Goal: Task Accomplishment & Management: Use online tool/utility

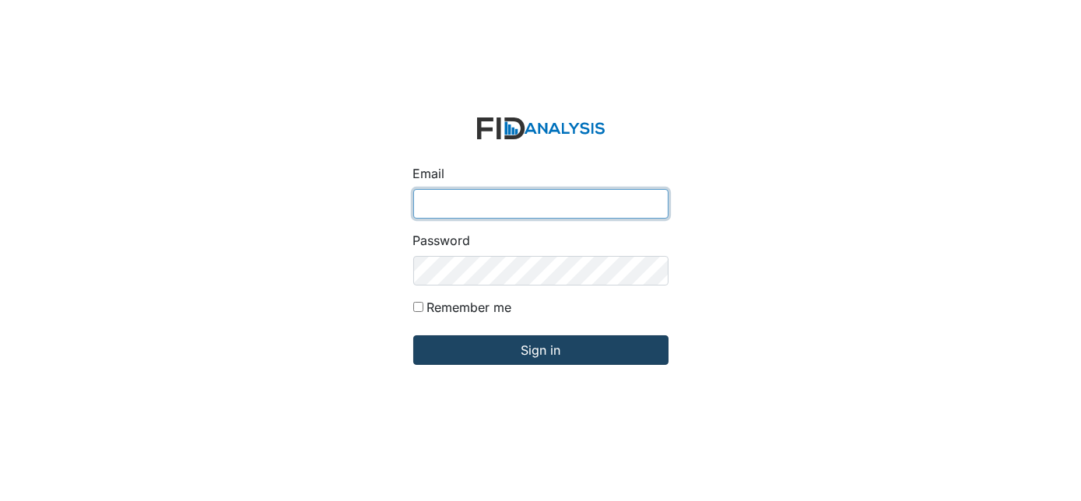
type input "[EMAIL_ADDRESS][DOMAIN_NAME]"
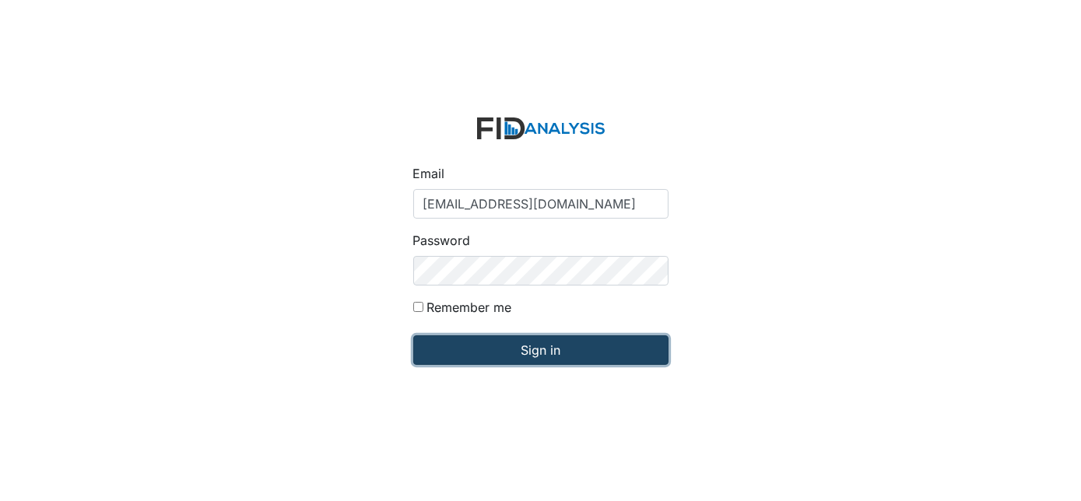
click at [555, 344] on input "Sign in" at bounding box center [540, 350] width 255 height 30
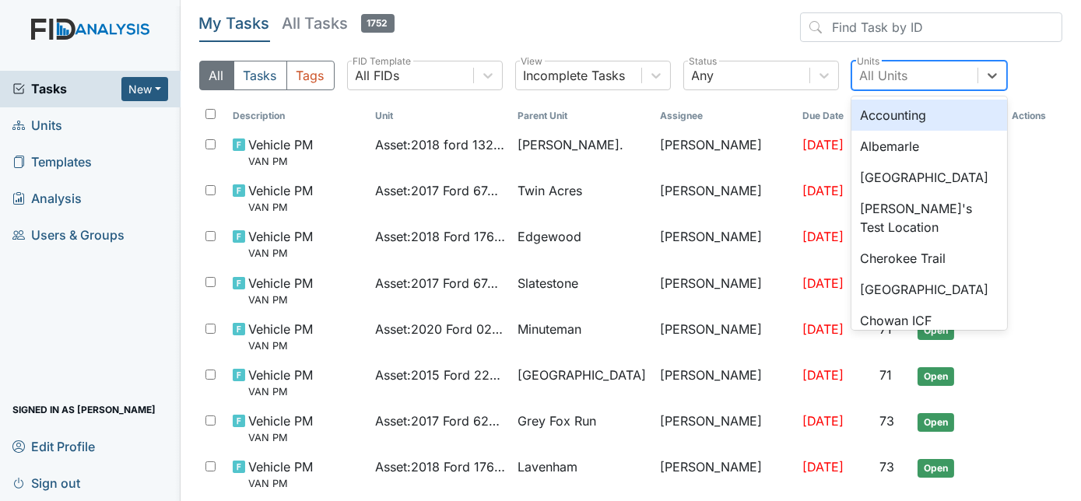
click at [900, 75] on div "All Units" at bounding box center [884, 75] width 48 height 19
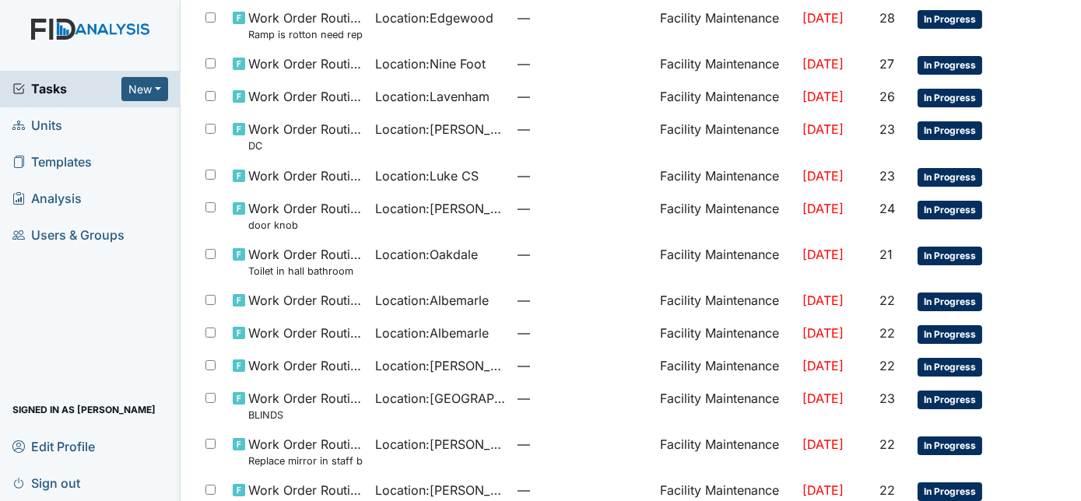
scroll to position [979, 0]
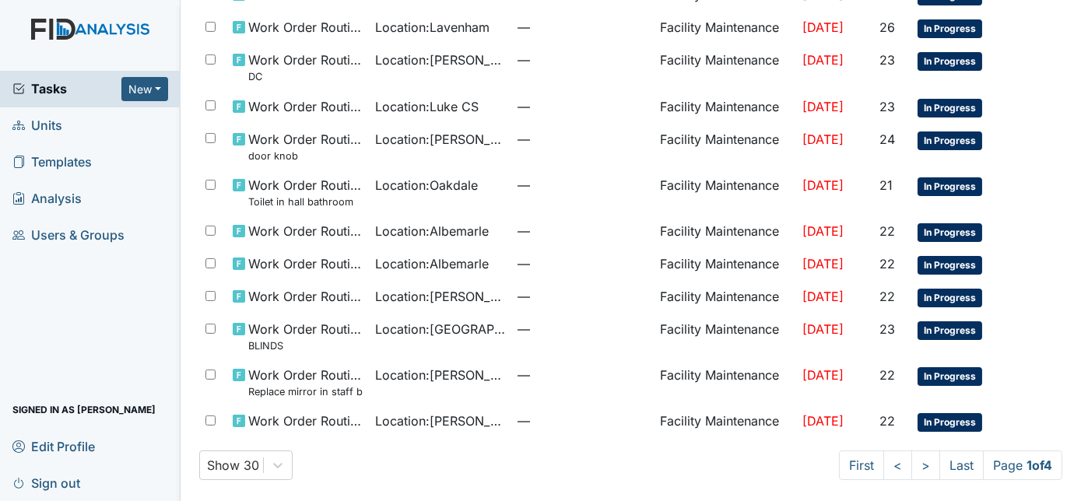
click at [911, 460] on link ">" at bounding box center [925, 466] width 29 height 30
click at [910, 460] on link ">" at bounding box center [923, 466] width 29 height 30
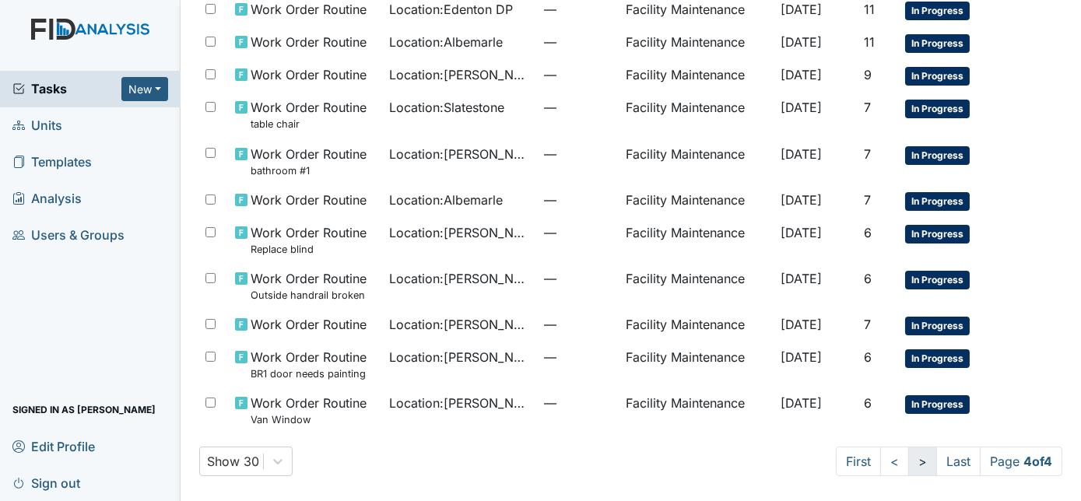
scroll to position [896, 0]
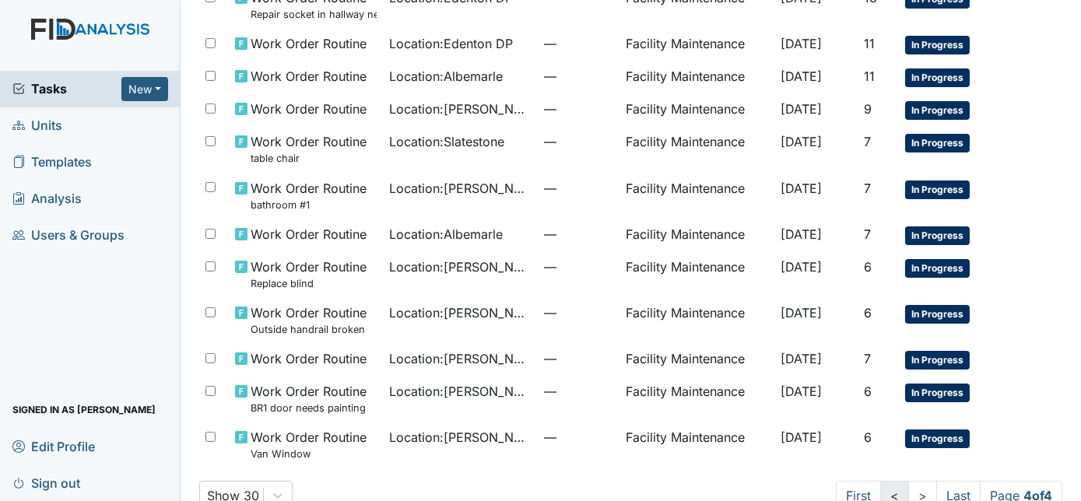
click at [880, 488] on link "<" at bounding box center [894, 496] width 29 height 30
click at [881, 488] on link "<" at bounding box center [895, 496] width 29 height 30
click at [883, 487] on link "<" at bounding box center [897, 496] width 29 height 30
click at [883, 483] on link "<" at bounding box center [897, 496] width 29 height 30
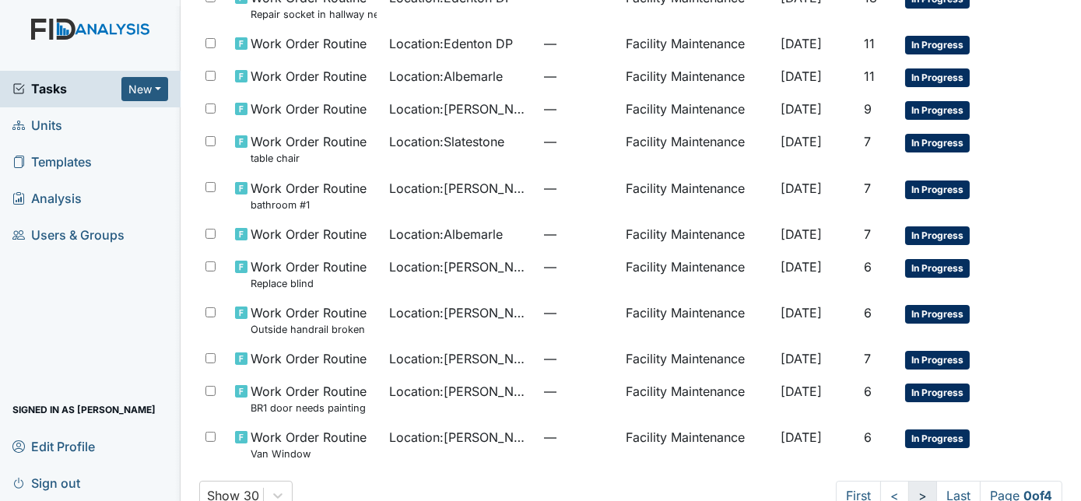
click at [908, 486] on link ">" at bounding box center [922, 496] width 29 height 30
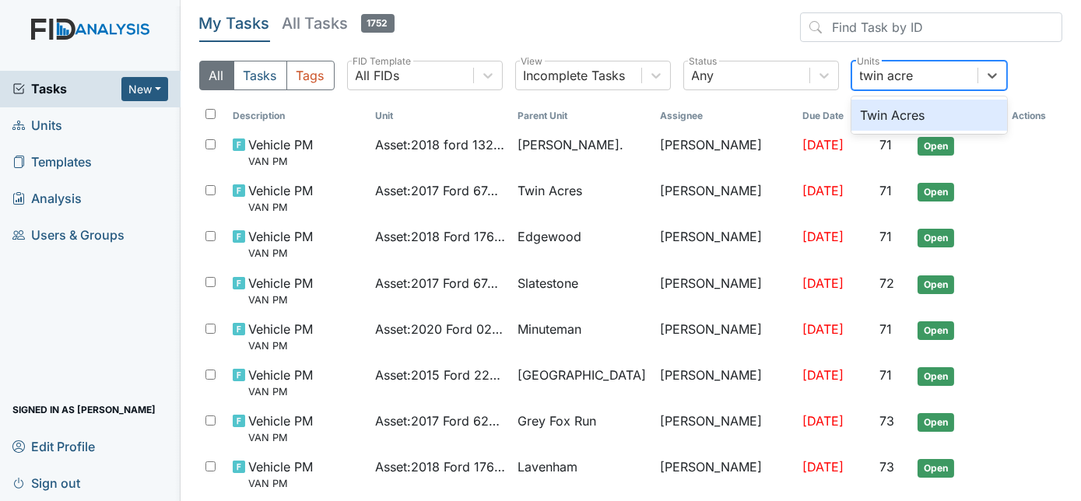
type input "twin acres"
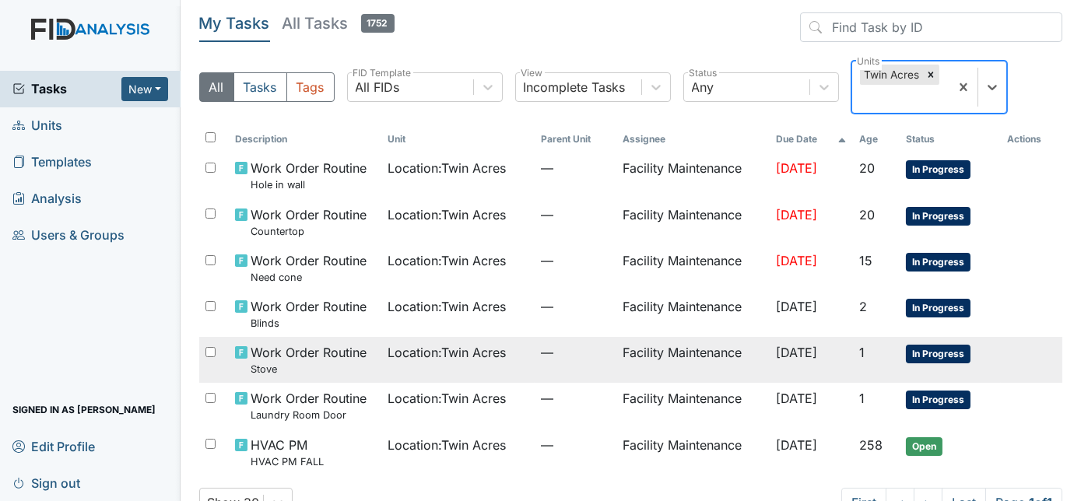
click at [623, 361] on td "Facility Maintenance" at bounding box center [692, 360] width 153 height 46
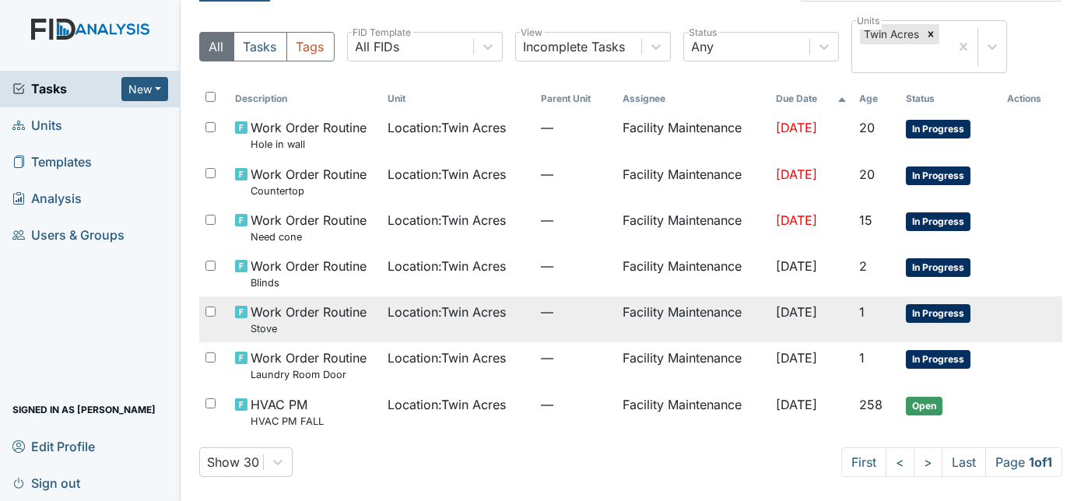
click at [783, 365] on td "[DATE]" at bounding box center [811, 365] width 82 height 46
